Goal: Task Accomplishment & Management: Manage account settings

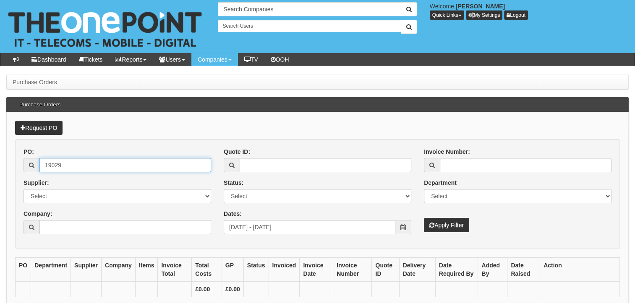
drag, startPoint x: 113, startPoint y: 165, endPoint x: 26, endPoint y: 153, distance: 88.5
click at [29, 150] on div "PO: 19029" at bounding box center [116, 160] width 187 height 25
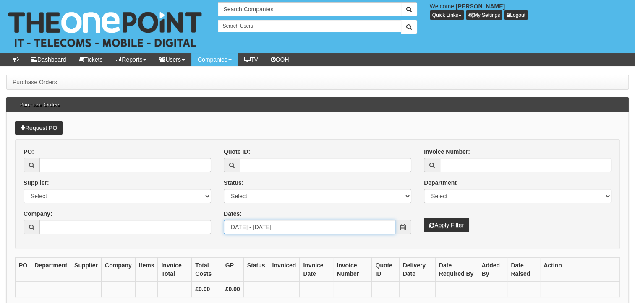
click at [305, 222] on input "2025-07-21 - 2025-08-19" at bounding box center [310, 227] width 172 height 14
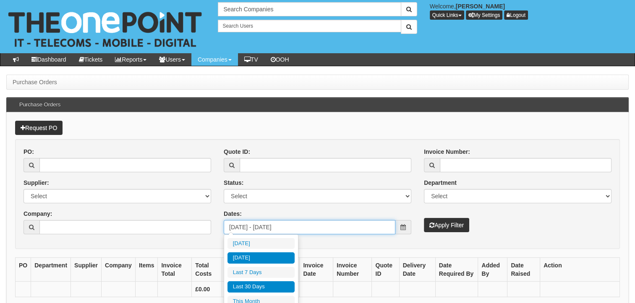
type input "2025-08-18"
type input "2025-07-21"
type input "2025-08-19"
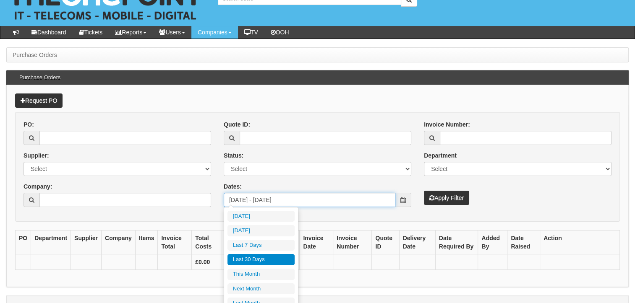
scroll to position [84, 0]
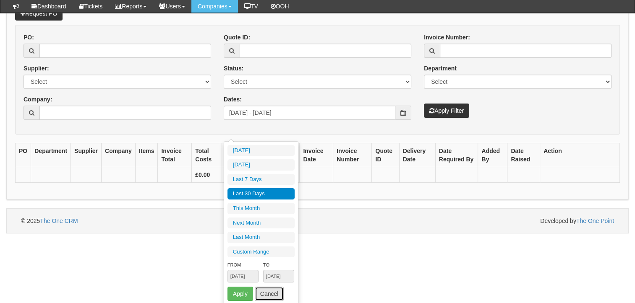
click at [268, 288] on button "Cancel" at bounding box center [269, 294] width 29 height 14
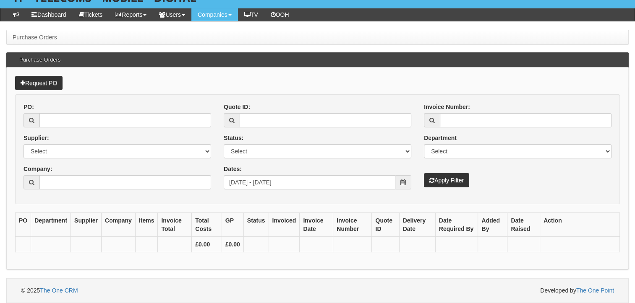
scroll to position [22, 0]
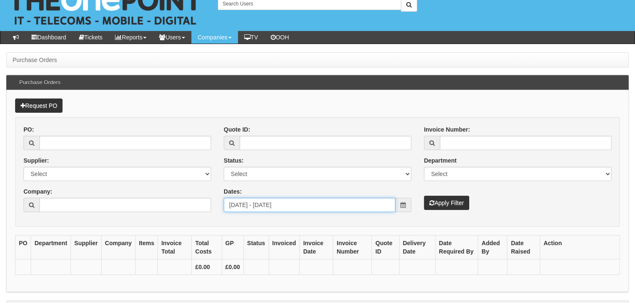
click at [302, 203] on input "2025-07-21 - 2025-08-19" at bounding box center [310, 205] width 172 height 14
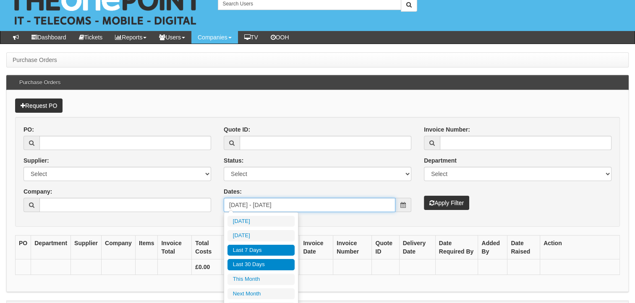
type input "2025-08-18"
type input "[DATE]"
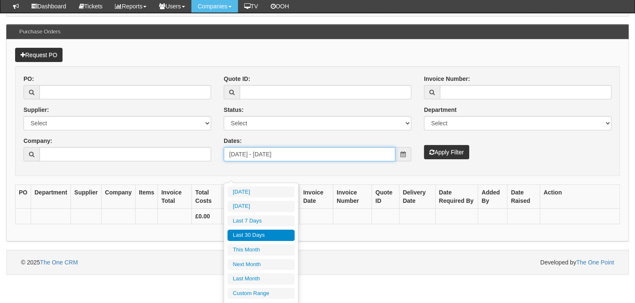
type input "2025-07-01"
type input "2025-07-31"
type input "[DATE]"
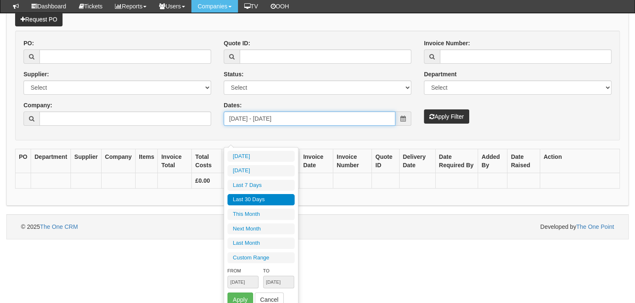
scroll to position [93, 0]
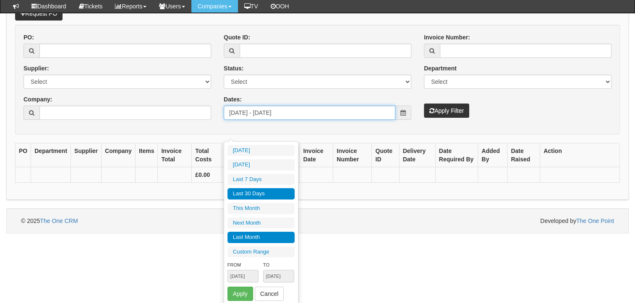
type input "2025-07-01"
type input "2025-07-31"
type input "[DATE]"
type input "2025-09-01"
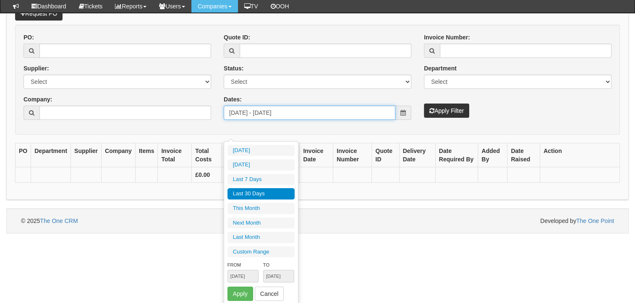
type input "2025-09-30"
type input "[DATE]"
type input "2025-08-01"
type input "2025-08-31"
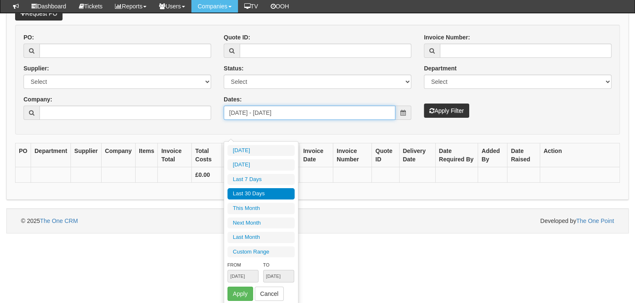
type input "[DATE]"
type input "2025-08-01"
type input "2025-08-31"
type input "2025-09-01"
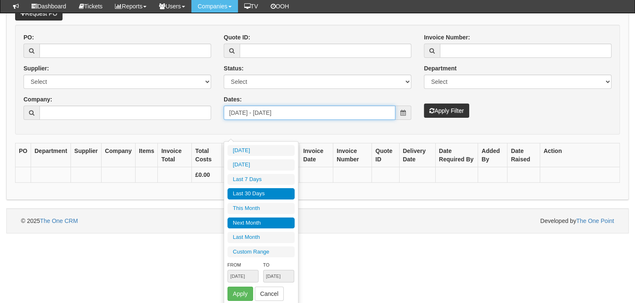
type input "2025-09-30"
type input "[DATE]"
type input "2025-07-01"
type input "2025-07-31"
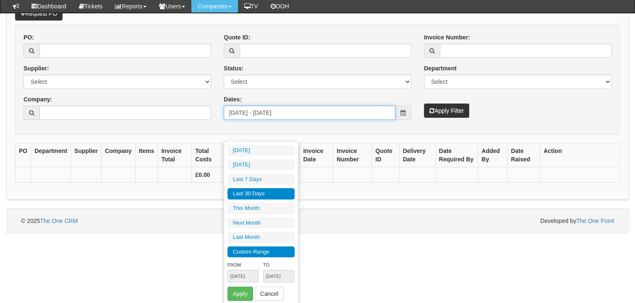
type input "[DATE]"
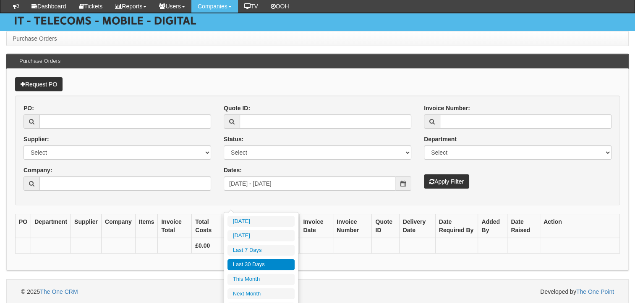
click at [334, 259] on html "× Send Email × Add Appointment × Create Ticket × Create Proactive Activity × Ad…" at bounding box center [317, 141] width 635 height 327
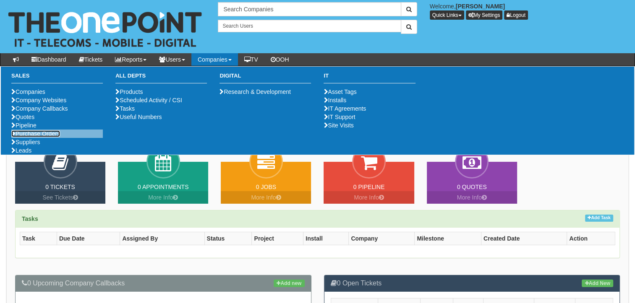
click at [25, 137] on link "Purchase Orders" at bounding box center [35, 133] width 49 height 7
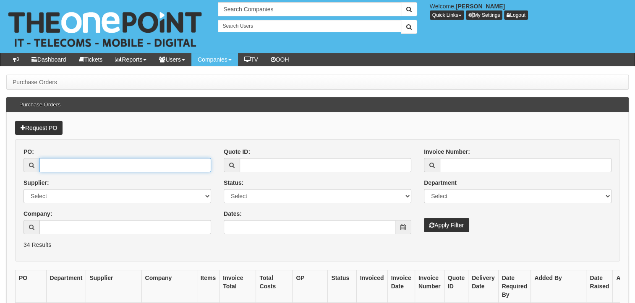
click at [70, 166] on input "PO:" at bounding box center [125, 165] width 172 height 14
type input "19029"
click at [424, 218] on button "Apply Filter" at bounding box center [446, 225] width 45 height 14
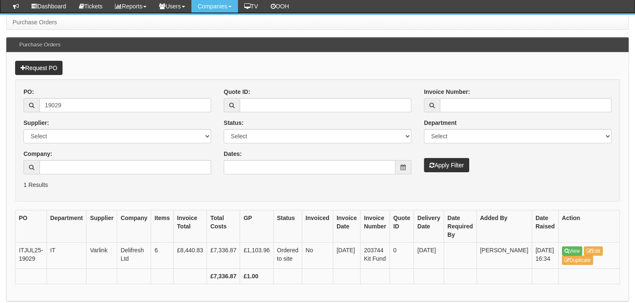
scroll to position [84, 0]
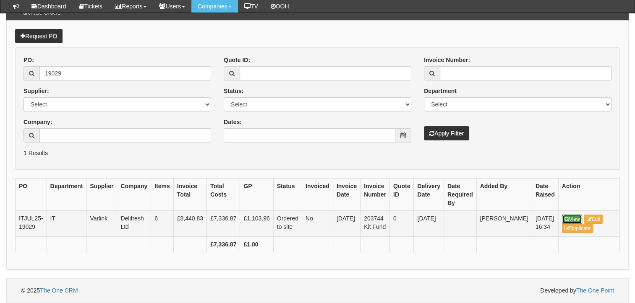
click at [562, 215] on link "View" at bounding box center [572, 219] width 21 height 9
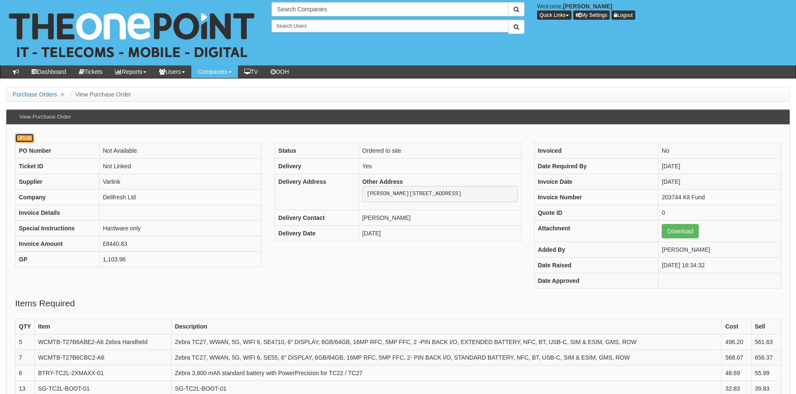
click at [23, 136] on link "Edit" at bounding box center [24, 137] width 19 height 9
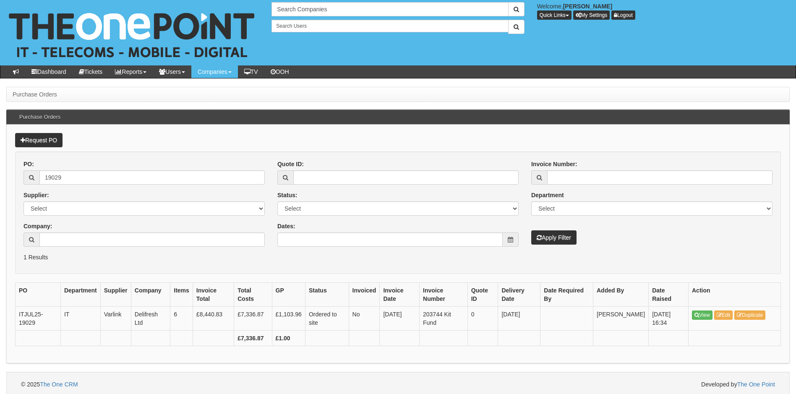
scroll to position [3, 0]
